Goal: Information Seeking & Learning: Find specific fact

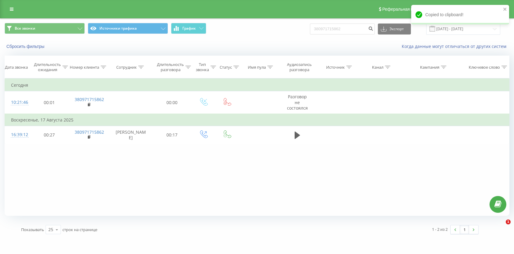
click at [338, 28] on input "380971715862" at bounding box center [342, 29] width 65 height 11
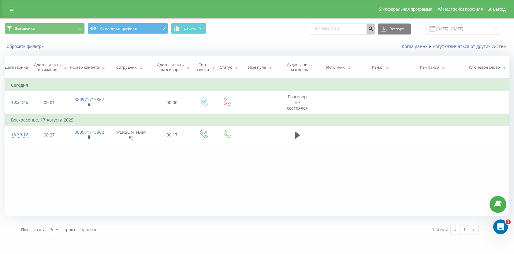
type input "380986496918"
click at [373, 29] on icon "submit" at bounding box center [370, 28] width 5 height 4
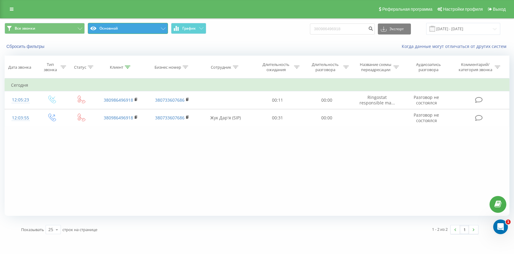
click at [145, 32] on button "Основной" at bounding box center [128, 28] width 80 height 11
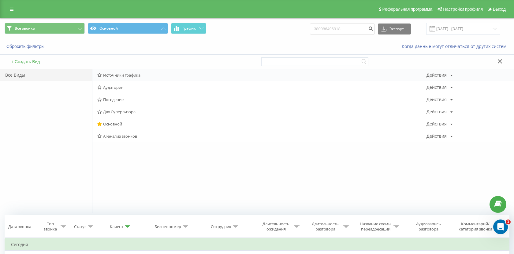
drag, startPoint x: 129, startPoint y: 82, endPoint x: 128, endPoint y: 79, distance: 3.1
click at [128, 79] on div "Источники трафика Действия Редактировать Копировать Удалить По умолчанию Подели…" at bounding box center [302, 105] width 421 height 73
click at [128, 79] on div "Источники трафика Действия Редактировать Копировать Удалить По умолчанию Подели…" at bounding box center [302, 75] width 421 height 12
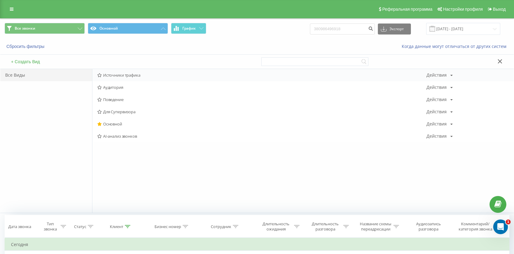
click at [126, 79] on div "Источники трафика Действия Редактировать Копировать Удалить По умолчанию Подели…" at bounding box center [302, 75] width 421 height 12
click at [127, 77] on span "Источники трафика" at bounding box center [261, 75] width 329 height 4
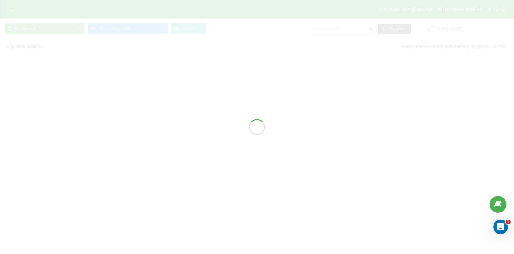
click at [127, 78] on div at bounding box center [257, 127] width 514 height 254
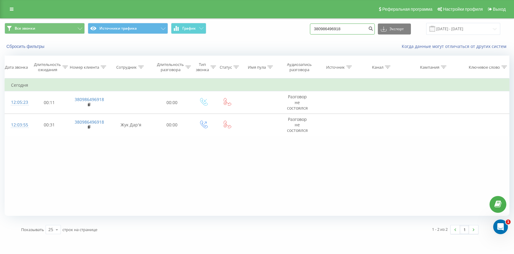
click at [358, 30] on input "380986496918" at bounding box center [342, 29] width 65 height 11
paste input "667531123"
type input "380667531123"
click at [373, 30] on icon "submit" at bounding box center [370, 28] width 5 height 4
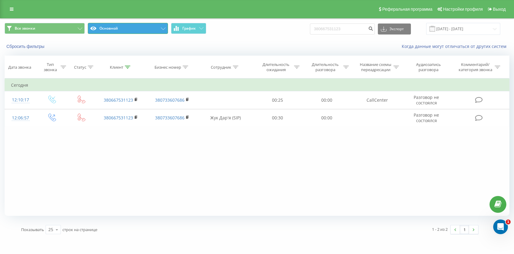
click at [124, 27] on button "Основной" at bounding box center [128, 28] width 80 height 11
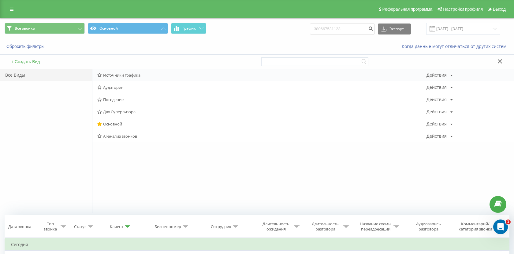
click at [118, 75] on span "Источники трафика" at bounding box center [261, 75] width 329 height 4
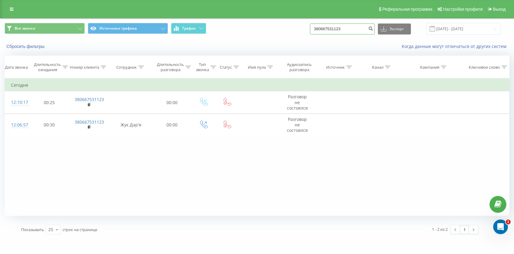
click at [361, 31] on input "380667531123" at bounding box center [342, 29] width 65 height 11
paste input "952895255"
type input "380952895255"
click at [373, 28] on icon "submit" at bounding box center [370, 28] width 5 height 4
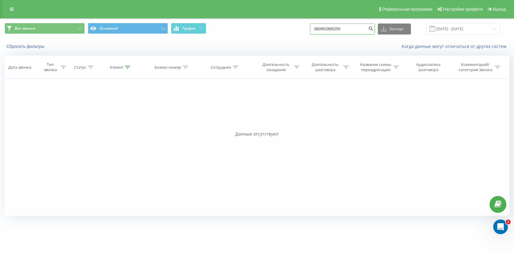
click at [342, 31] on input "380952895255" at bounding box center [342, 29] width 65 height 11
paste input "688643729"
type input "380688643729"
click at [373, 29] on icon "submit" at bounding box center [370, 28] width 5 height 4
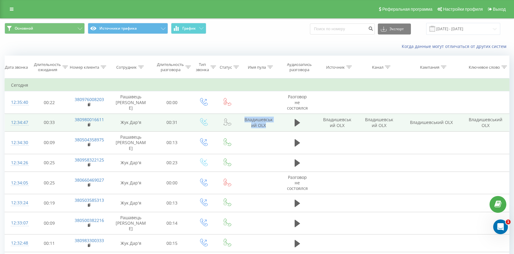
drag, startPoint x: 273, startPoint y: 126, endPoint x: 243, endPoint y: 117, distance: 31.5
click at [243, 117] on td "Владишевський OLX" at bounding box center [258, 123] width 40 height 18
copy td "Владишевський OLX"
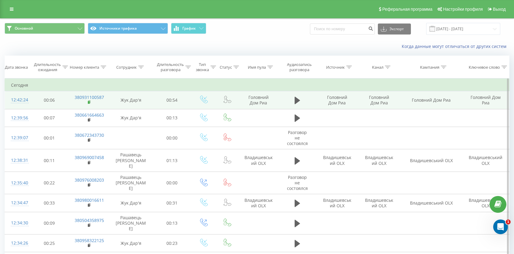
click at [89, 103] on rect at bounding box center [89, 102] width 2 height 3
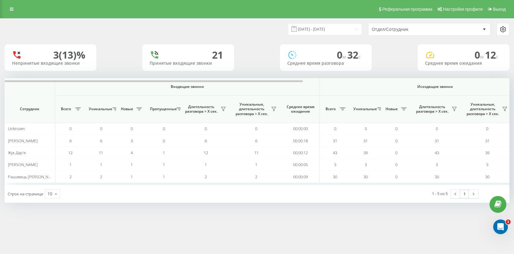
click at [256, 32] on div "[DATE] - [DATE] Отдел/Сотрудник" at bounding box center [257, 29] width 505 height 13
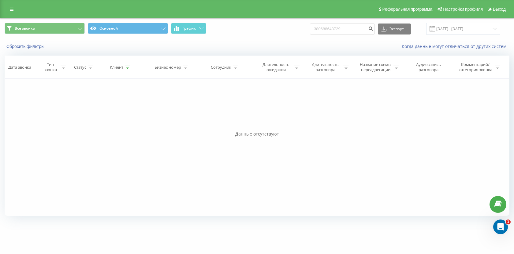
click at [367, 24] on input "380688643729" at bounding box center [342, 29] width 65 height 11
type input "380661496802"
click at [373, 29] on button "submit" at bounding box center [370, 29] width 8 height 11
click at [353, 30] on input "380661496802" at bounding box center [342, 29] width 65 height 11
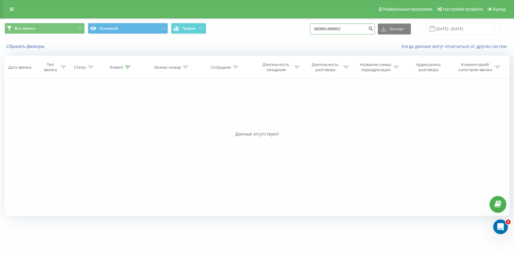
click at [353, 30] on input "380661496802" at bounding box center [342, 29] width 65 height 11
paste input "953581188"
type input "380953581188"
click at [373, 30] on icon "submit" at bounding box center [370, 28] width 5 height 4
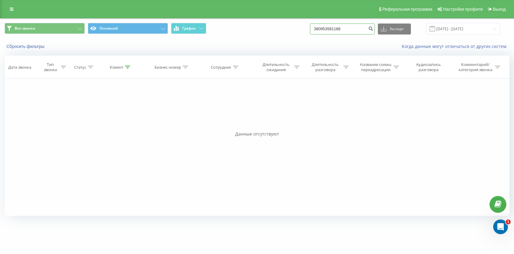
click at [335, 28] on input "380953581188" at bounding box center [342, 29] width 65 height 11
paste input "675052723"
type input "380675052723"
click at [373, 29] on button "submit" at bounding box center [370, 29] width 8 height 11
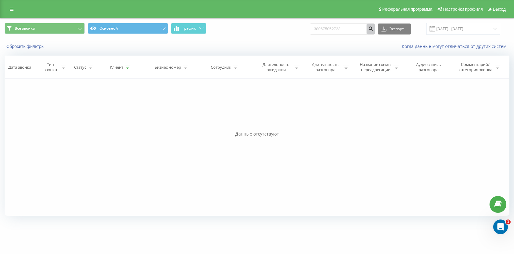
click at [373, 28] on icon "submit" at bounding box center [370, 28] width 5 height 4
click at [332, 32] on input "380675052723" at bounding box center [342, 29] width 65 height 11
click at [375, 29] on button "submit" at bounding box center [370, 29] width 8 height 11
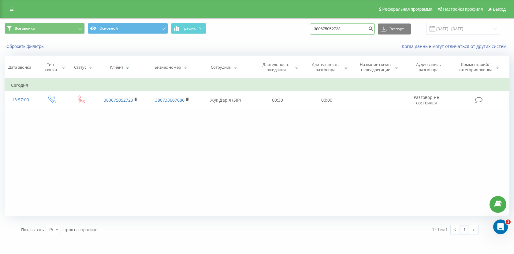
click at [359, 30] on input "380675052723" at bounding box center [342, 29] width 65 height 11
paste input "38067923915"
type input "380679239153"
click at [373, 30] on icon "submit" at bounding box center [370, 28] width 5 height 4
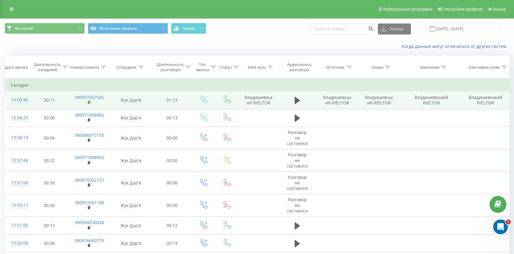
click at [88, 103] on rect at bounding box center [89, 102] width 2 height 3
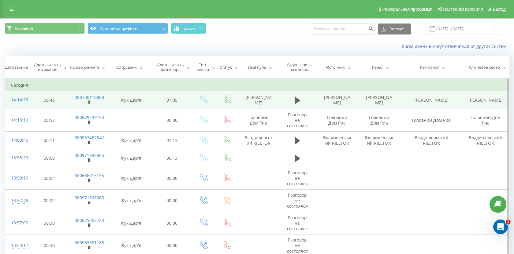
click at [88, 103] on rect at bounding box center [89, 102] width 2 height 3
click at [90, 105] on icon at bounding box center [89, 102] width 3 height 4
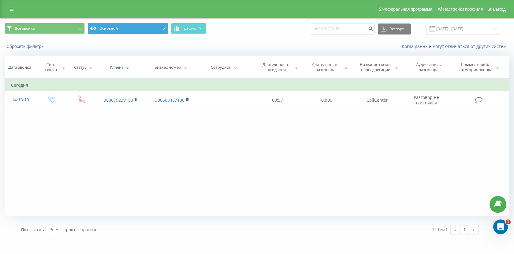
click at [128, 31] on button "Основной" at bounding box center [128, 28] width 80 height 11
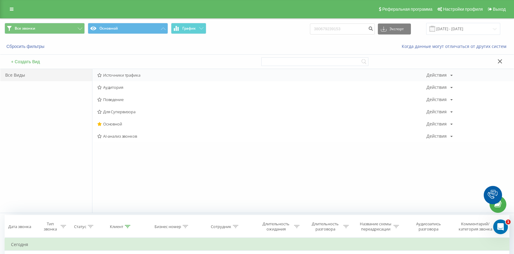
click at [127, 74] on span "Источники трафика" at bounding box center [261, 75] width 329 height 4
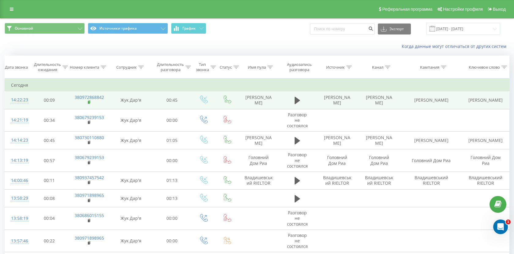
click at [90, 104] on icon at bounding box center [89, 102] width 3 height 4
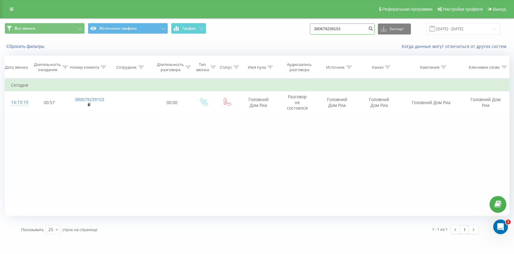
click at [366, 31] on input "380679239153" at bounding box center [342, 29] width 65 height 11
paste input "093 975 090"
type input "093 975 0903"
click at [373, 29] on icon "submit" at bounding box center [370, 28] width 5 height 4
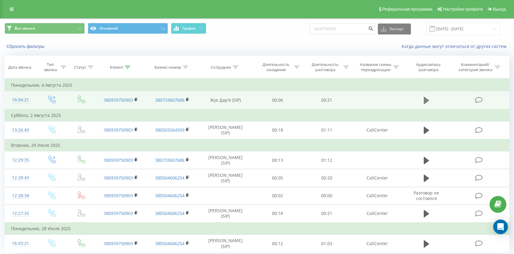
click at [426, 102] on icon at bounding box center [427, 100] width 6 height 7
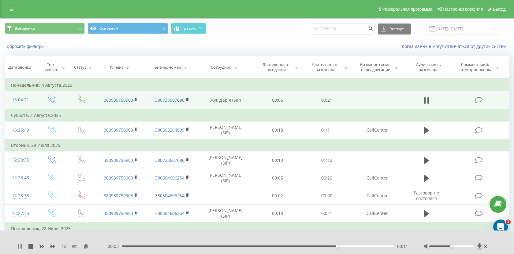
click at [20, 247] on icon at bounding box center [19, 246] width 5 height 5
click at [21, 249] on icon at bounding box center [19, 246] width 5 height 5
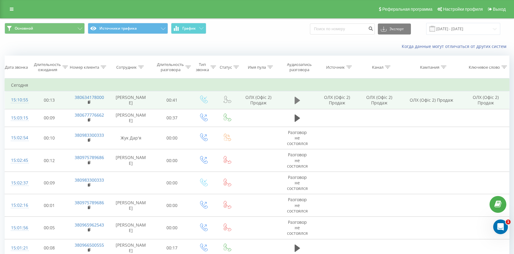
click at [297, 99] on icon at bounding box center [298, 100] width 6 height 7
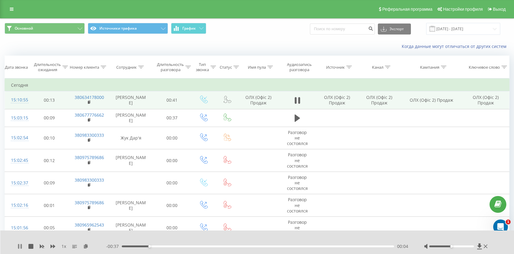
click at [20, 245] on icon at bounding box center [19, 246] width 5 height 5
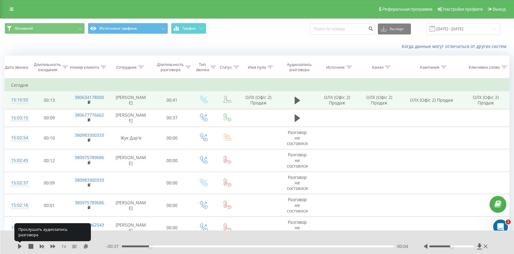
click at [20, 245] on icon at bounding box center [19, 246] width 5 height 5
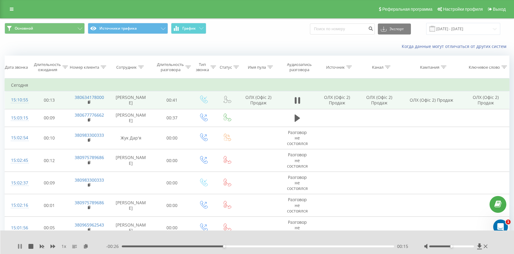
click at [19, 245] on icon at bounding box center [18, 246] width 1 height 5
click at [297, 100] on icon at bounding box center [298, 100] width 6 height 7
click at [18, 247] on icon at bounding box center [18, 246] width 1 height 5
click at [125, 246] on div "00:18" at bounding box center [258, 247] width 272 height 2
click at [19, 247] on icon at bounding box center [20, 246] width 4 height 5
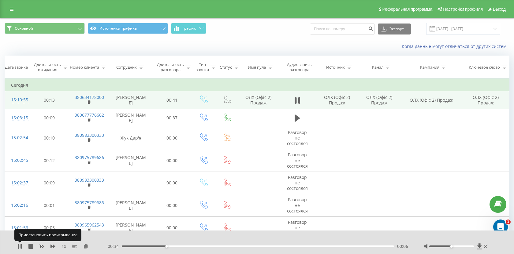
click at [19, 247] on icon at bounding box center [18, 246] width 1 height 5
click at [19, 247] on icon at bounding box center [20, 246] width 4 height 5
click at [19, 247] on icon at bounding box center [18, 246] width 1 height 5
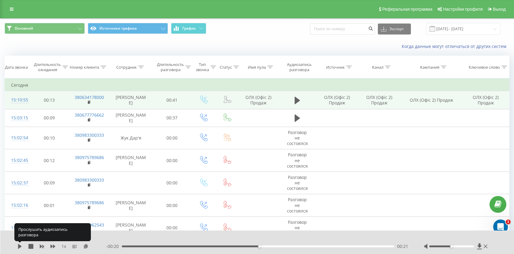
click at [19, 247] on icon at bounding box center [20, 246] width 4 height 5
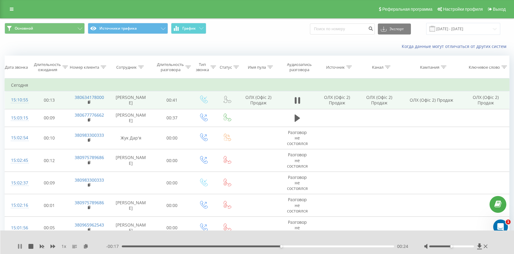
click at [20, 248] on icon at bounding box center [19, 246] width 5 height 5
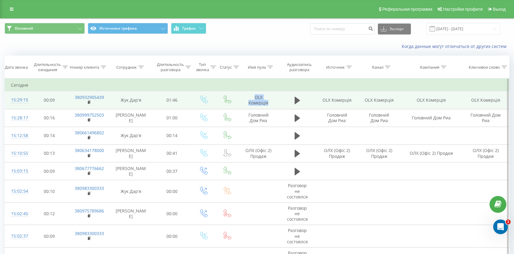
drag, startPoint x: 274, startPoint y: 105, endPoint x: 250, endPoint y: 96, distance: 25.5
click at [250, 96] on td "OLX Комерція" at bounding box center [258, 100] width 40 height 18
click at [89, 102] on rect at bounding box center [89, 102] width 2 height 3
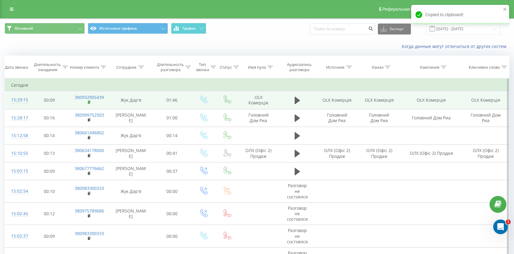
click at [88, 102] on rect at bounding box center [89, 102] width 2 height 3
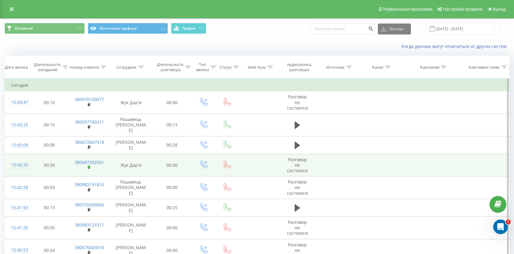
click at [89, 166] on rect at bounding box center [89, 167] width 2 height 3
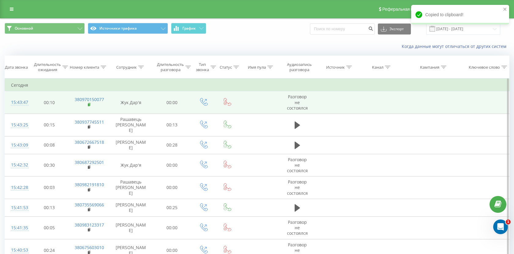
click at [89, 105] on rect at bounding box center [89, 105] width 2 height 3
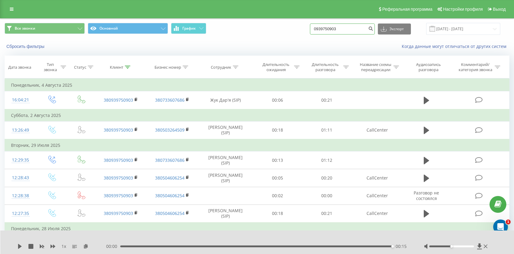
click at [339, 28] on input "0939750903" at bounding box center [342, 29] width 65 height 11
paste input "380504416999"
type input "380504416999"
click at [375, 29] on button "submit" at bounding box center [370, 29] width 8 height 11
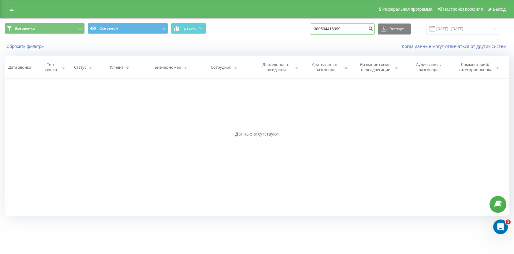
click at [340, 32] on input "380504416999" at bounding box center [342, 29] width 65 height 11
paste input "681110043"
type input "380681110043"
click at [373, 26] on icon "submit" at bounding box center [370, 28] width 5 height 4
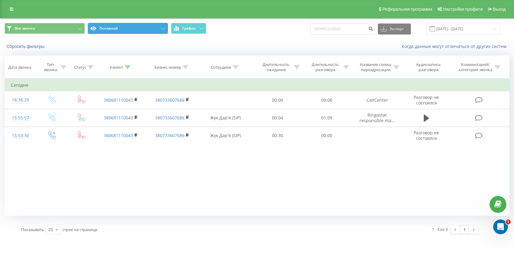
click at [140, 28] on button "Основной" at bounding box center [128, 28] width 80 height 11
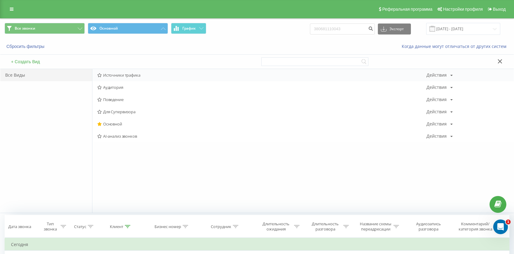
click at [129, 71] on div "Источники трафика Действия Редактировать Копировать Удалить По умолчанию Подели…" at bounding box center [302, 75] width 421 height 12
click at [129, 74] on span "Источники трафика" at bounding box center [261, 75] width 329 height 4
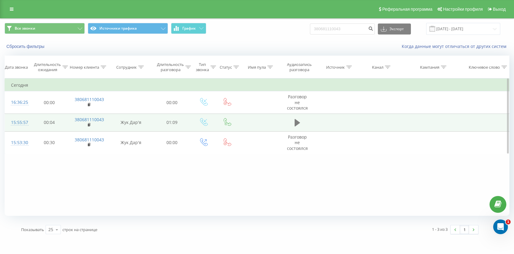
click at [295, 124] on icon at bounding box center [298, 122] width 6 height 7
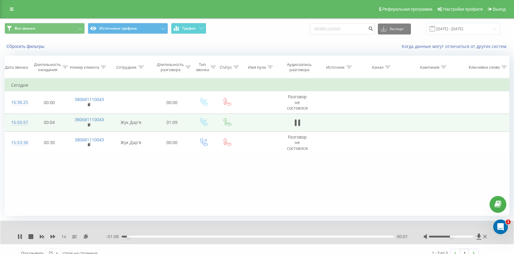
click at [167, 234] on div "- 01:08 00:01 00:01" at bounding box center [257, 237] width 302 height 6
click at [169, 236] on div "00:12" at bounding box center [258, 237] width 272 height 2
click at [187, 236] on div "00:16" at bounding box center [258, 237] width 272 height 2
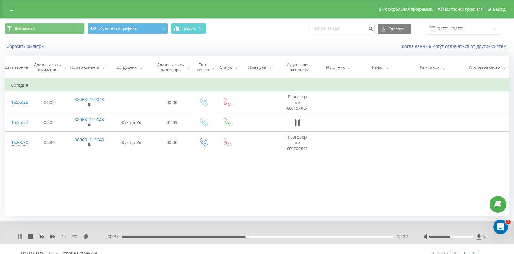
click at [21, 237] on icon at bounding box center [20, 237] width 1 height 5
